Goal: Information Seeking & Learning: Check status

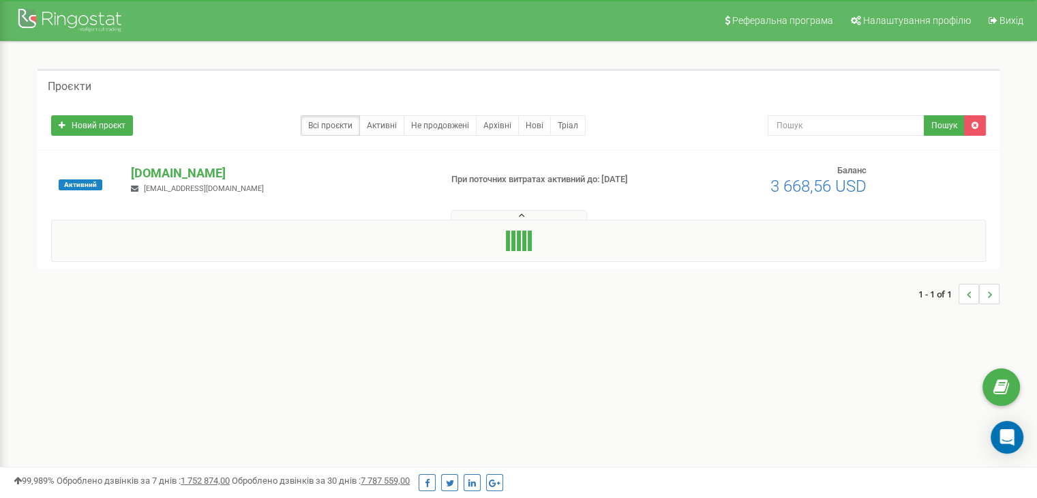
click at [497, 213] on button at bounding box center [519, 215] width 136 height 10
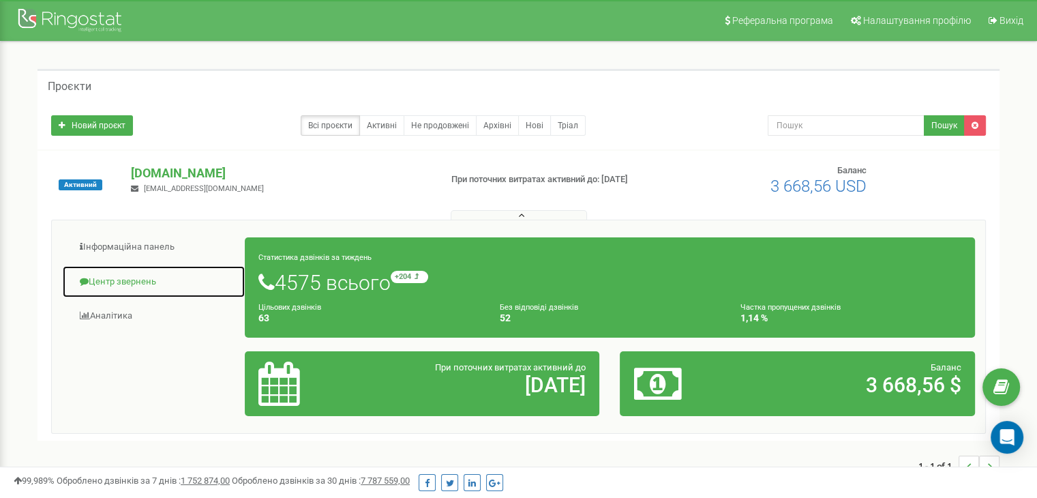
click at [136, 277] on link "Центр звернень" at bounding box center [153, 281] width 183 height 33
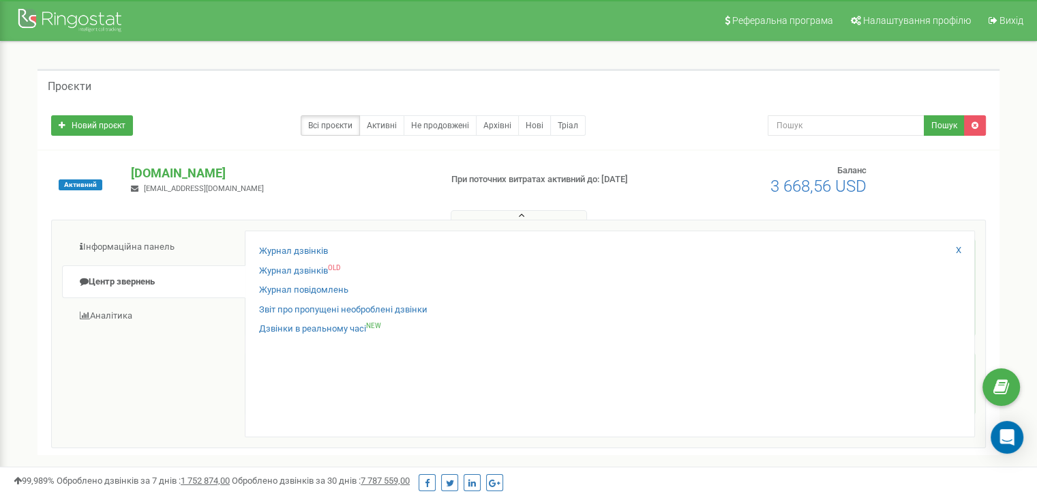
click at [289, 236] on div "Журнал дзвінків Журнал дзвінків OLD Журнал повідомлень Звіт про пропущені необр…" at bounding box center [610, 334] width 730 height 207
click at [291, 248] on link "Журнал дзвінків" at bounding box center [293, 251] width 69 height 13
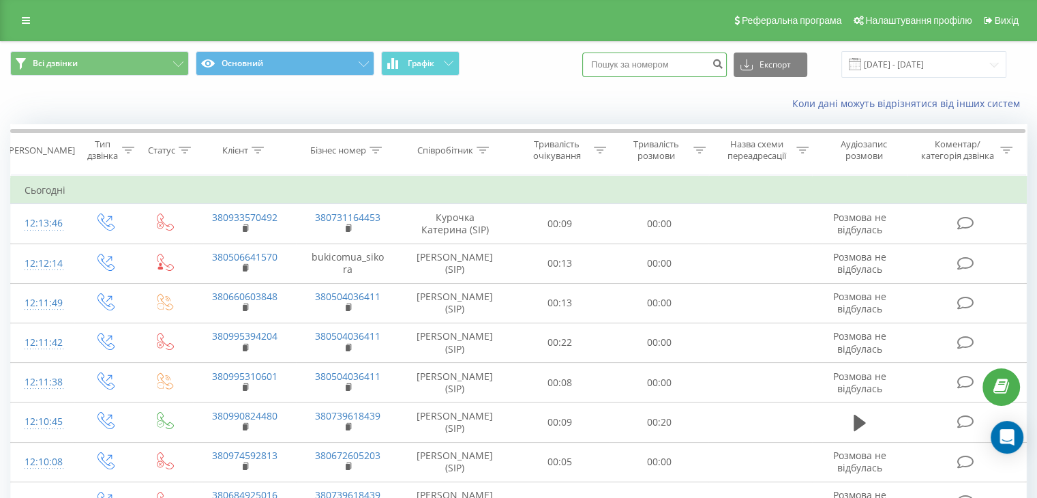
click at [648, 58] on input at bounding box center [654, 65] width 145 height 25
paste input "0508385663"
type input "0508385663"
click at [724, 66] on icon "submit" at bounding box center [718, 62] width 12 height 8
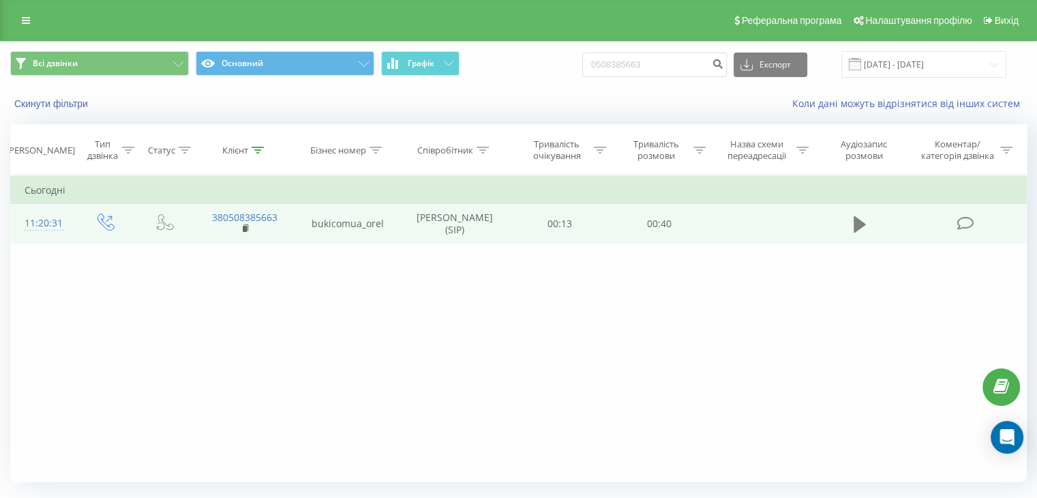
click at [858, 224] on icon at bounding box center [860, 224] width 12 height 16
